Goal: Task Accomplishment & Management: Manage account settings

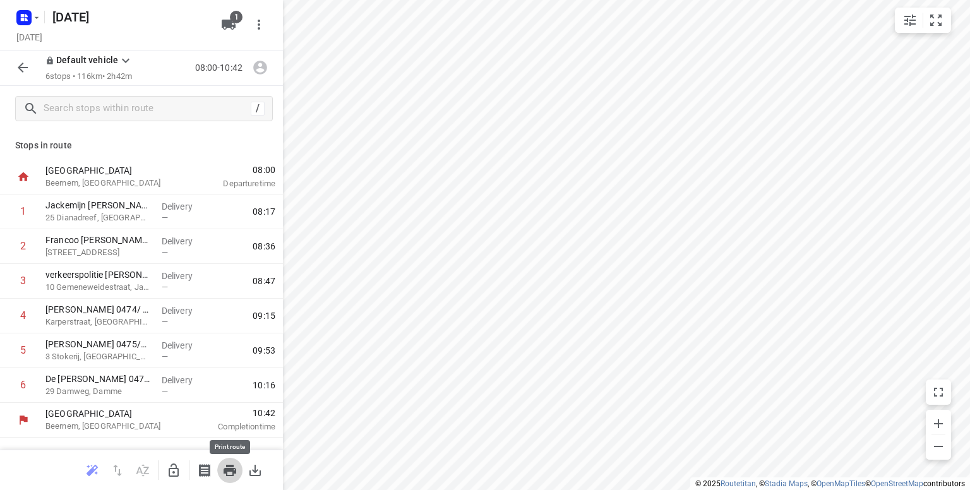
click at [232, 473] on icon "button" at bounding box center [229, 470] width 13 height 11
click at [23, 68] on icon "button" at bounding box center [23, 68] width 10 height 10
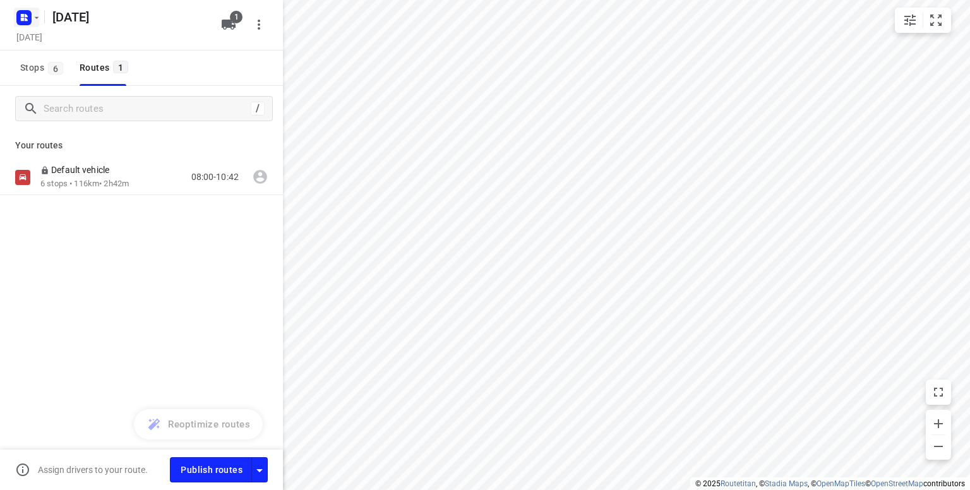
click at [28, 18] on rect "button" at bounding box center [23, 17] width 15 height 15
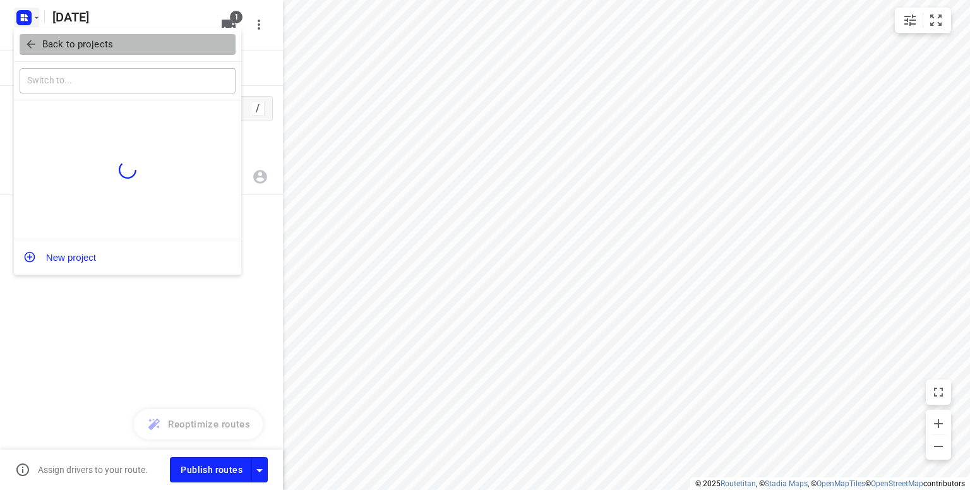
click at [47, 38] on p "Back to projects" at bounding box center [77, 44] width 71 height 15
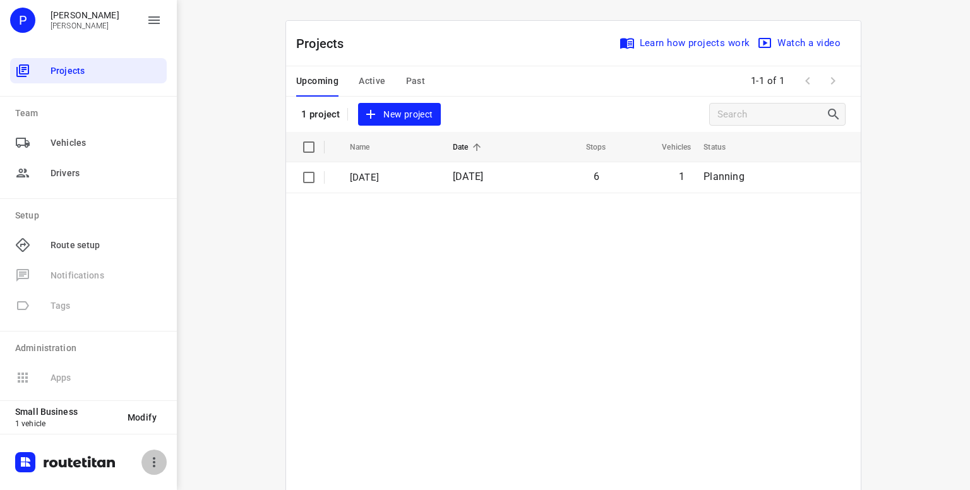
click at [153, 465] on icon "button" at bounding box center [154, 462] width 3 height 10
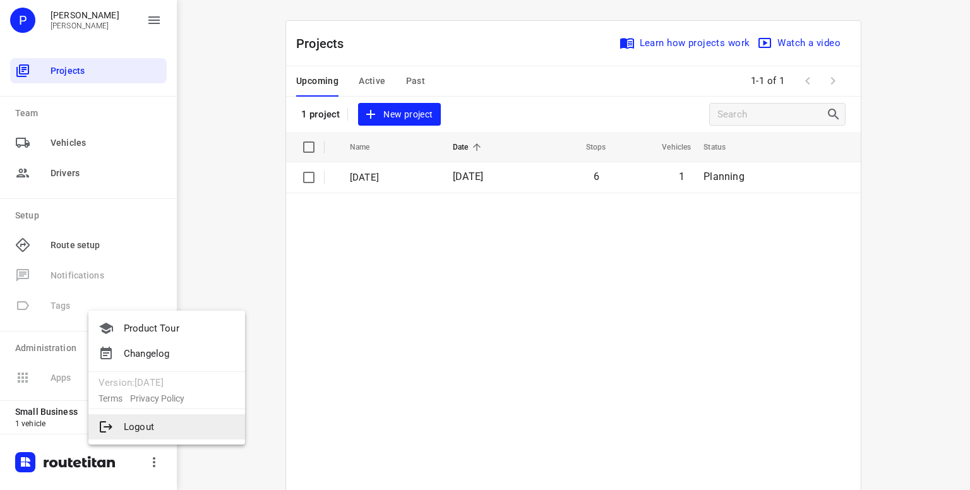
click at [141, 436] on li "Logout" at bounding box center [166, 426] width 157 height 25
